Goal: Obtain resource: Obtain resource

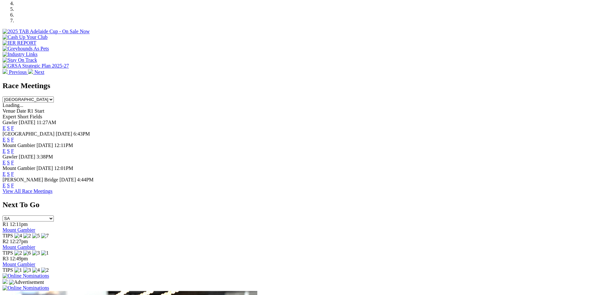
scroll to position [239, 0]
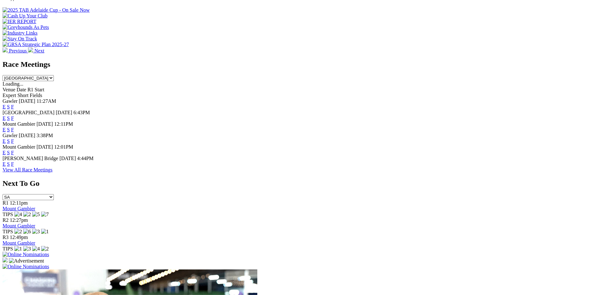
click at [14, 127] on link "F" at bounding box center [12, 129] width 3 height 5
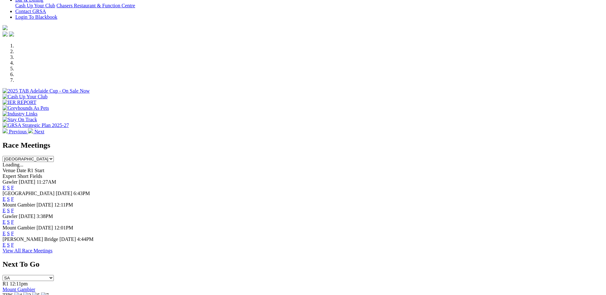
scroll to position [137, 0]
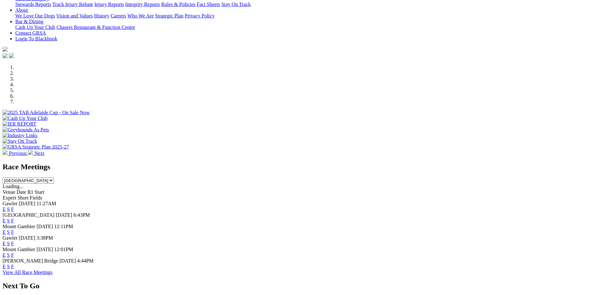
click at [6, 230] on link "E" at bounding box center [4, 232] width 3 height 5
